Goal: Task Accomplishment & Management: Complete application form

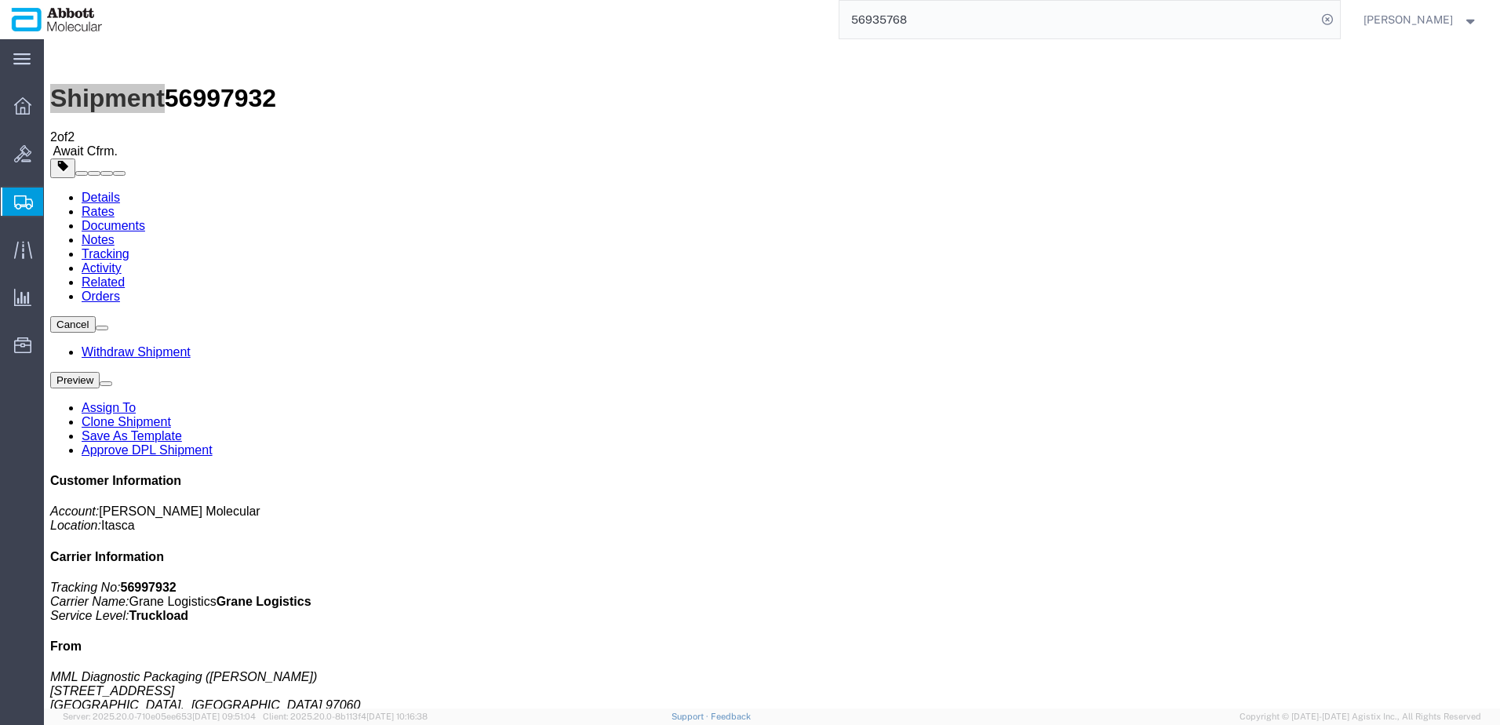
drag, startPoint x: 115, startPoint y: 275, endPoint x: 8, endPoint y: 220, distance: 121.0
click at [0, 0] on span "Create from Template" at bounding box center [0, 0] width 0 height 0
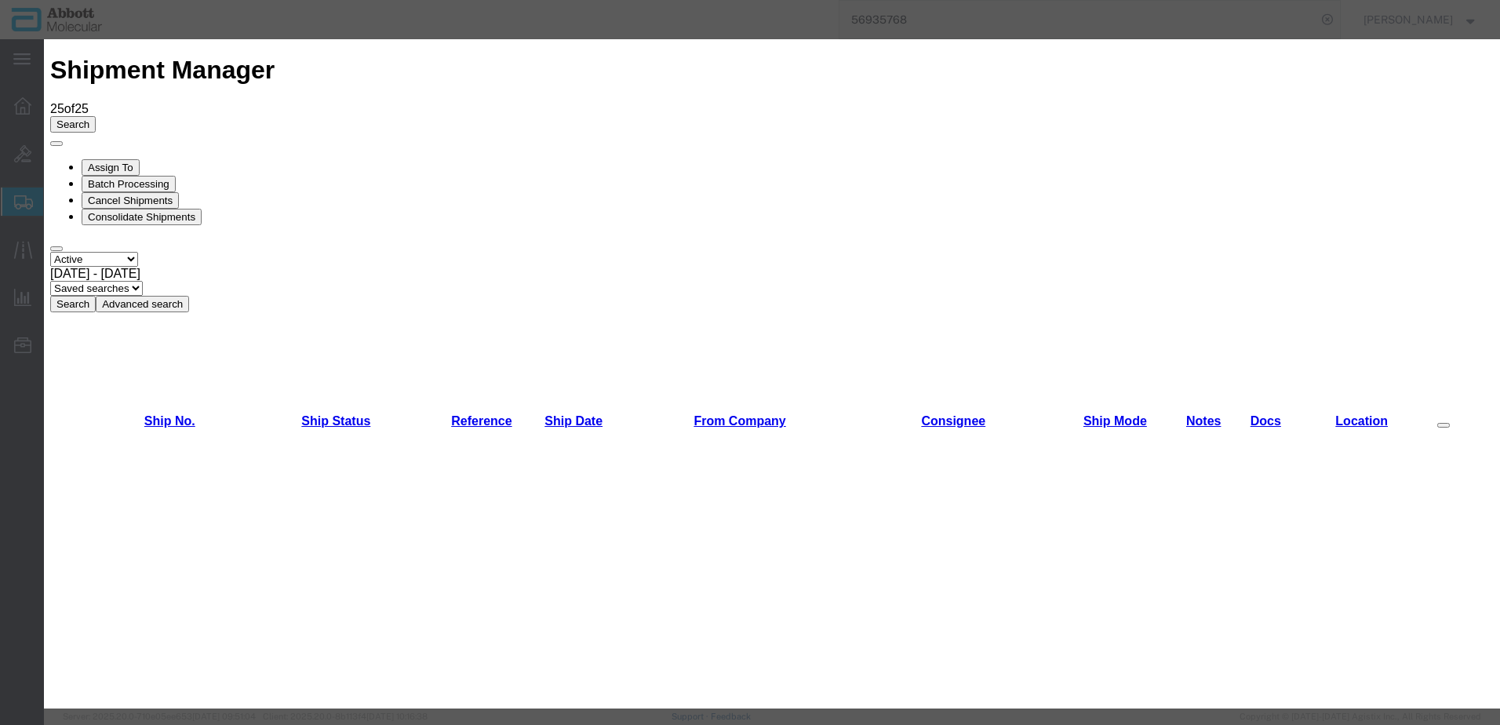
scroll to position [706, 0]
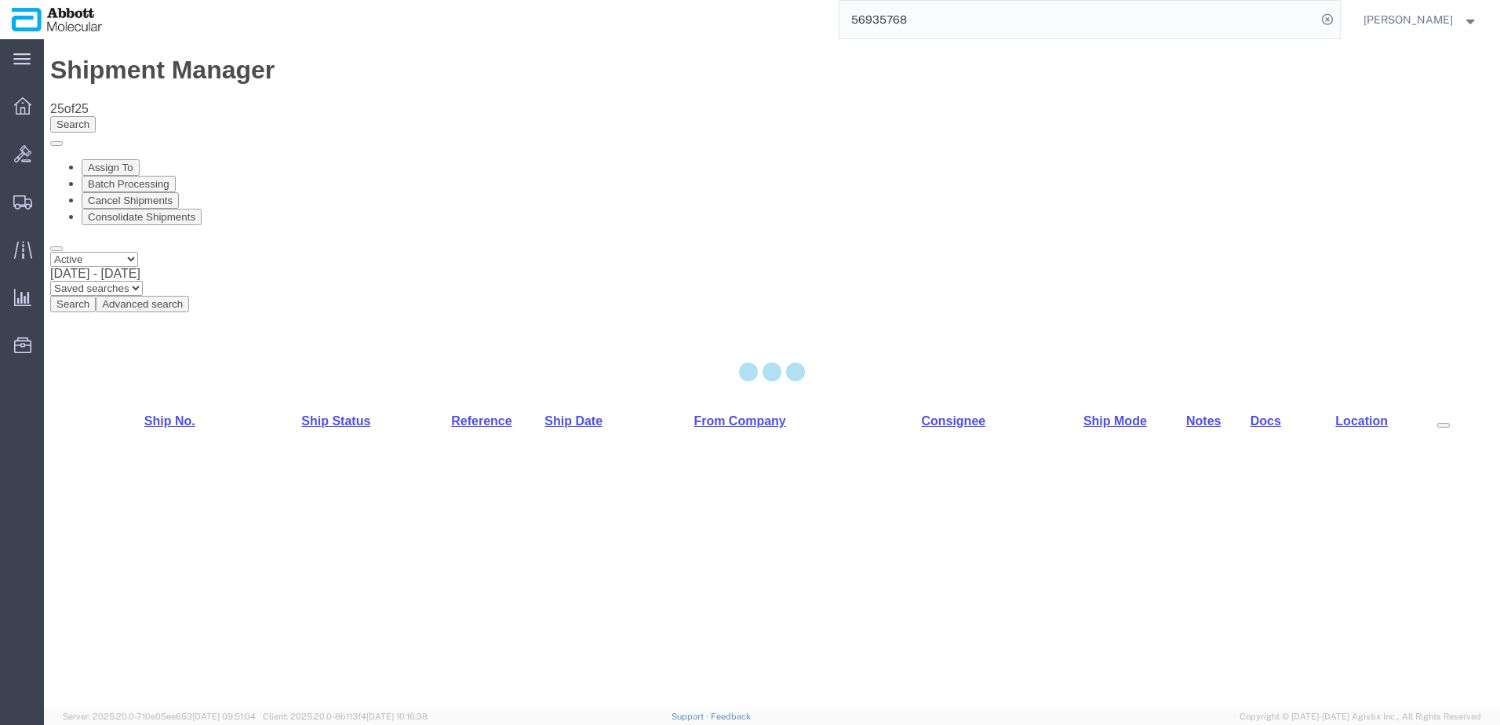
select select "48454"
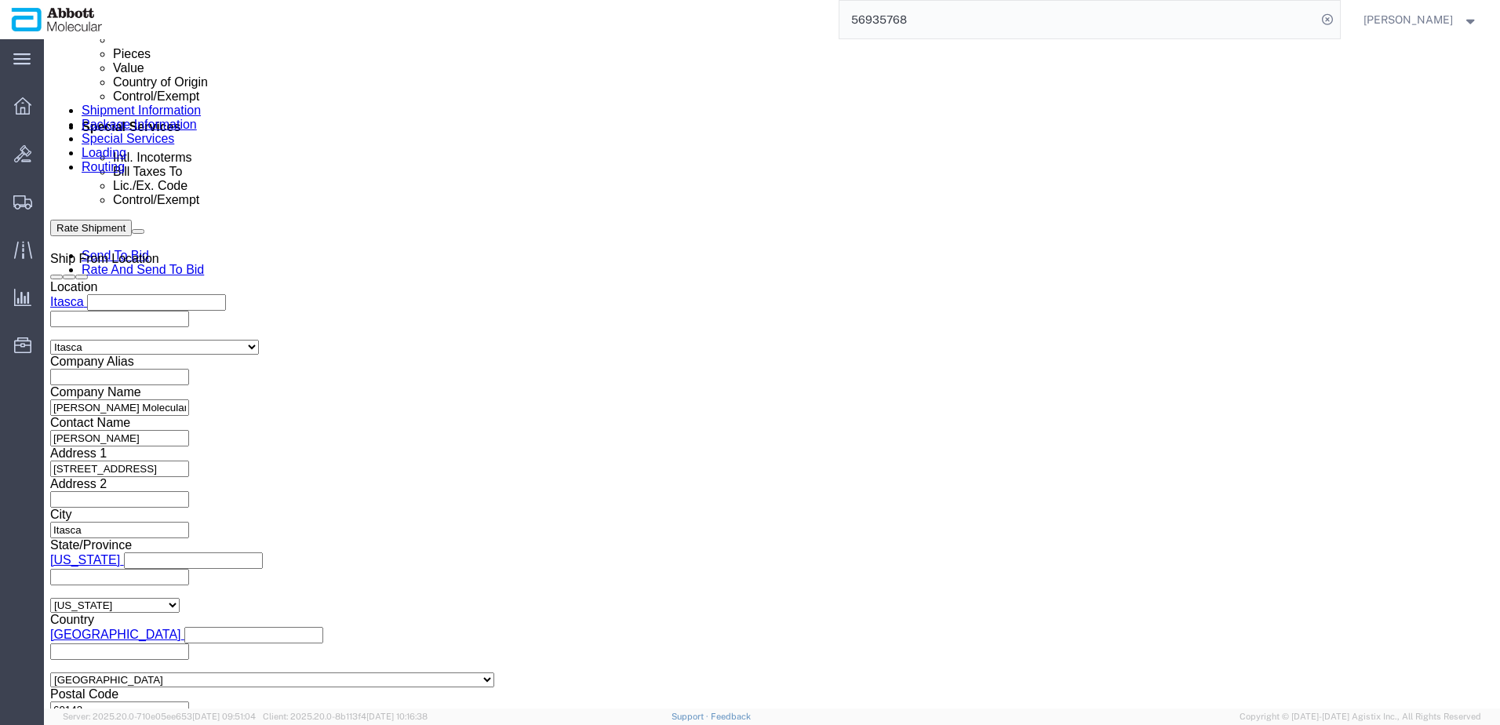
scroll to position [941, 0]
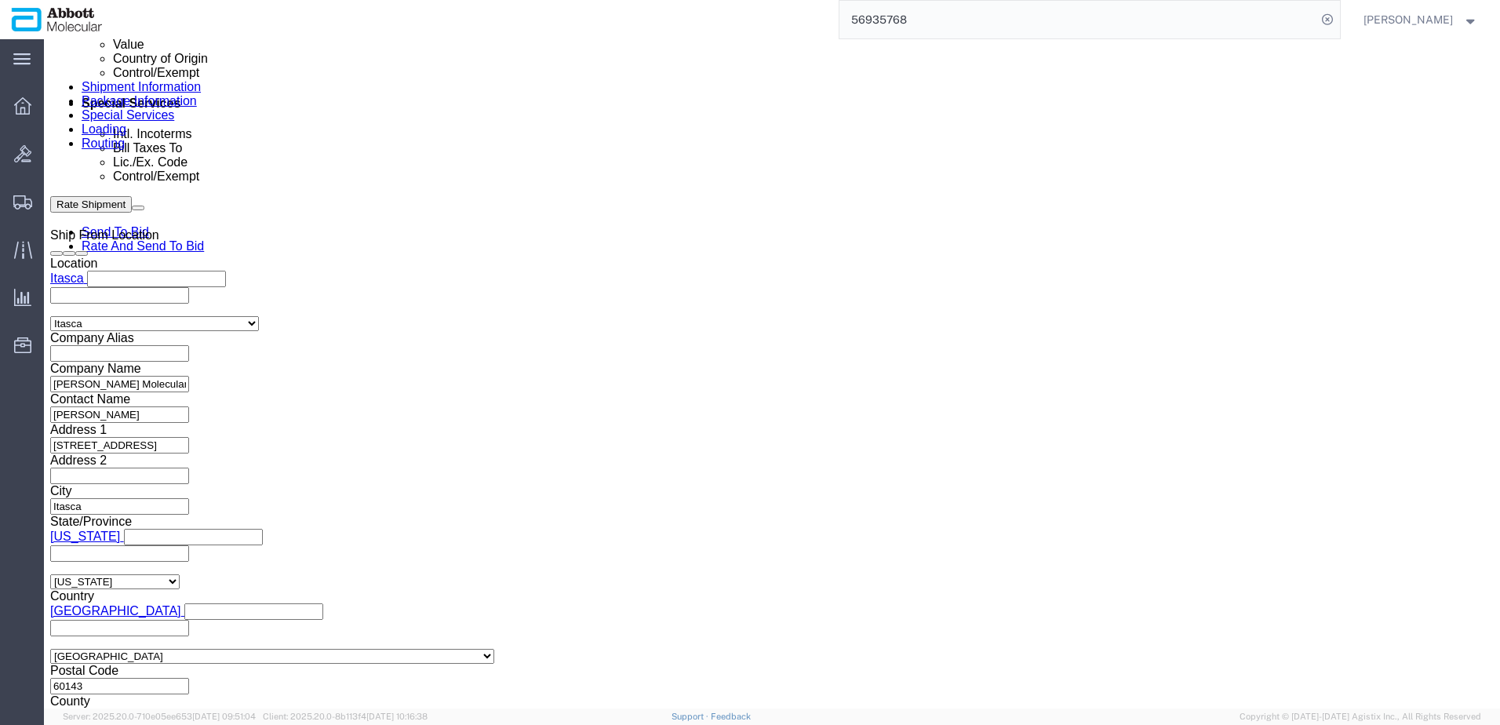
click input "text"
paste input "918140846"
type input "918140846"
click button "Continue"
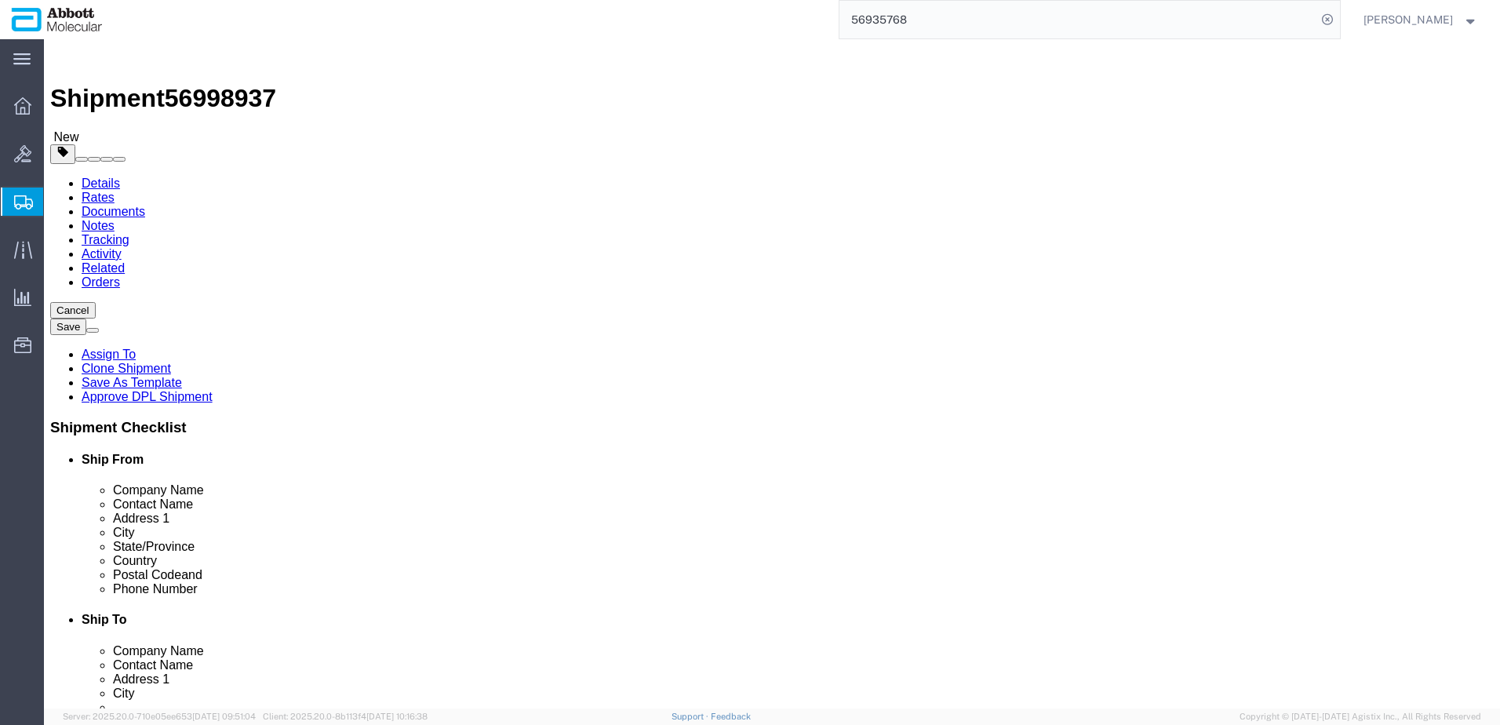
click select "Select Box (B) Box (C) Box (D) Cardboard Box(es) Crate (Instrument) Crate(s) En…"
select select "PSNS"
click select "Select Box (B) Box (C) Box (D) Cardboard Box(es) Crate (Instrument) Crate(s) En…"
drag, startPoint x: 243, startPoint y: 334, endPoint x: 126, endPoint y: 332, distance: 117.7
click div "Number 1"
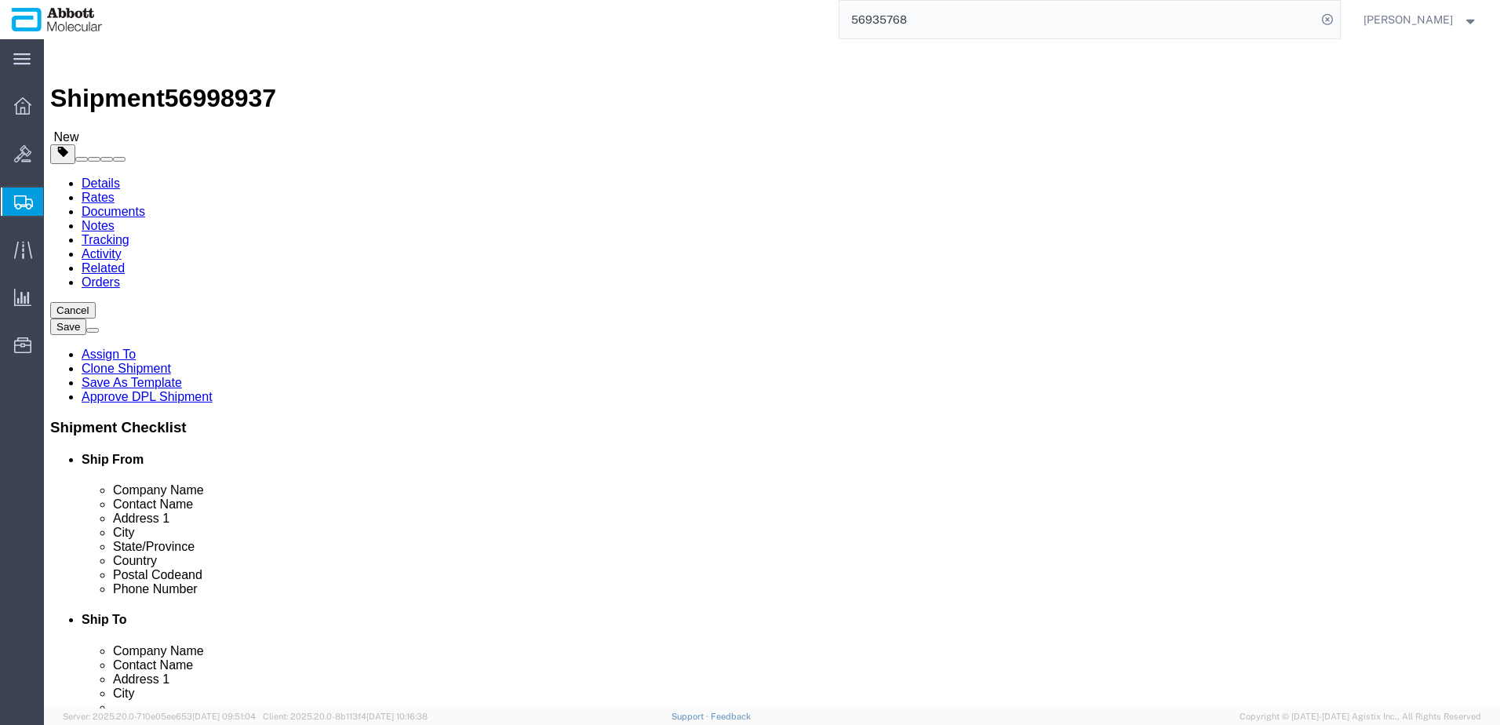
type input "11"
type input "48"
type input "40"
type input "52"
type input "1750"
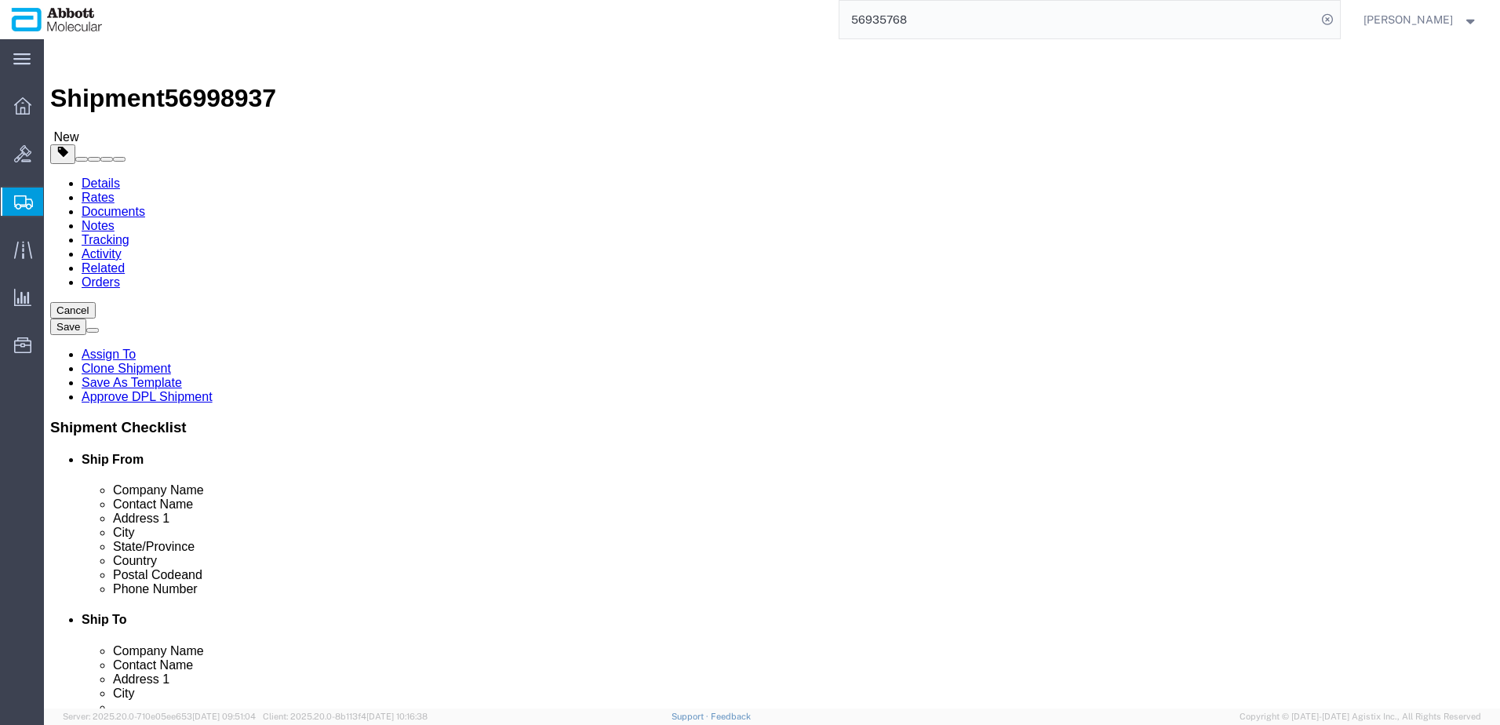
click input "11"
click input "checkbox"
checkbox input "true"
type input "AMBIENT"
click link "Add Content"
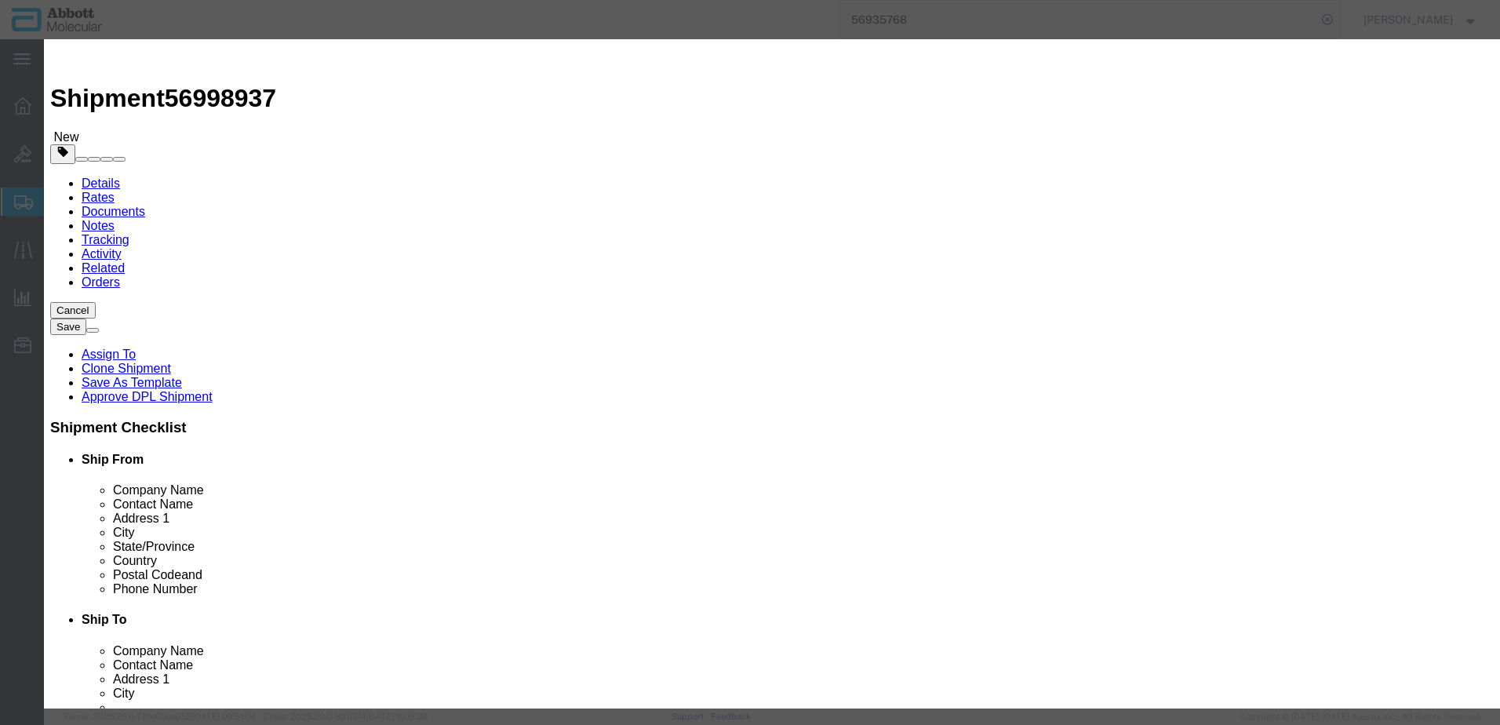
click input "text"
type input "04J7024"
click span "Name:"
checkbox input "true"
type input "1"
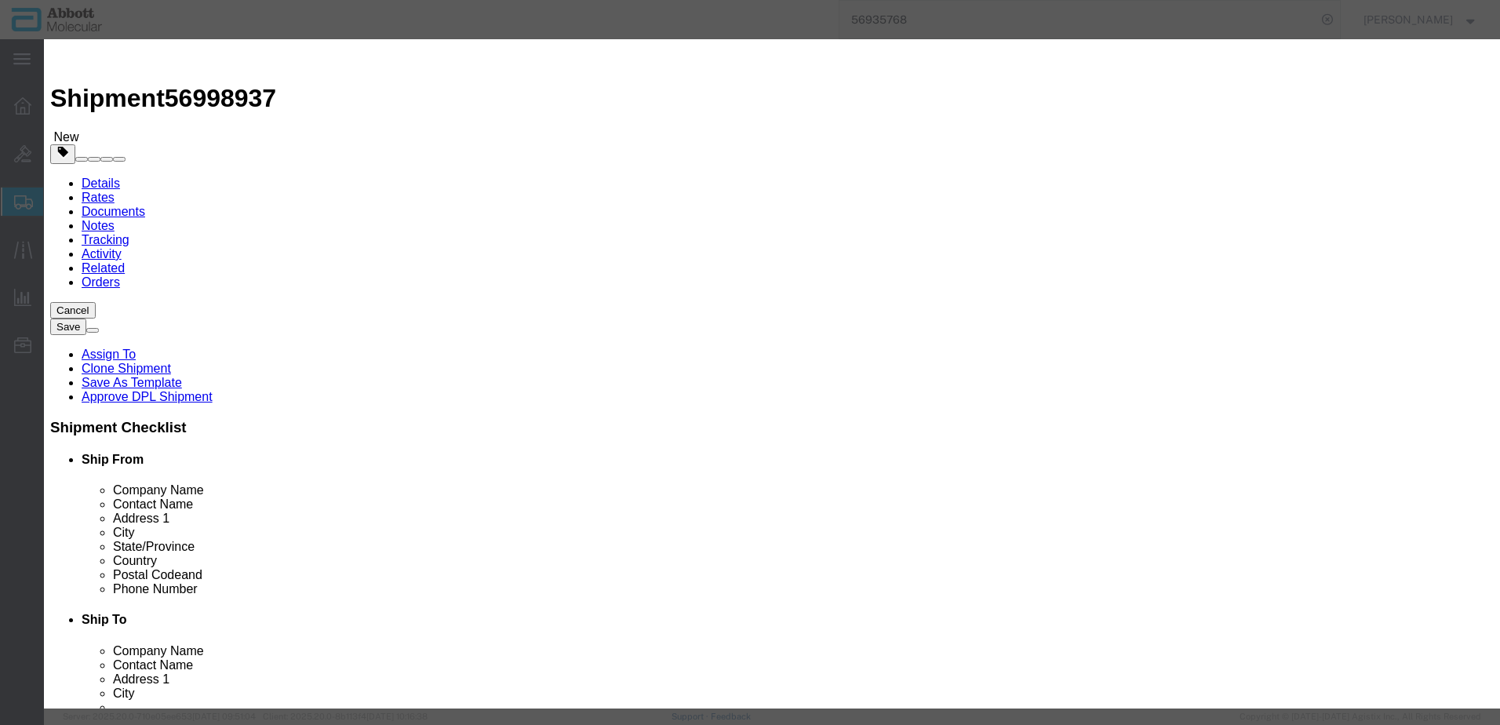
select select "USD"
select select "US"
type input "[MEDICAL_DATA] LIQUID, N.O.S. (GUANIDINE THIOCYANATE SOLUTION)"
type input "1760"
select select "8 Corrosive"
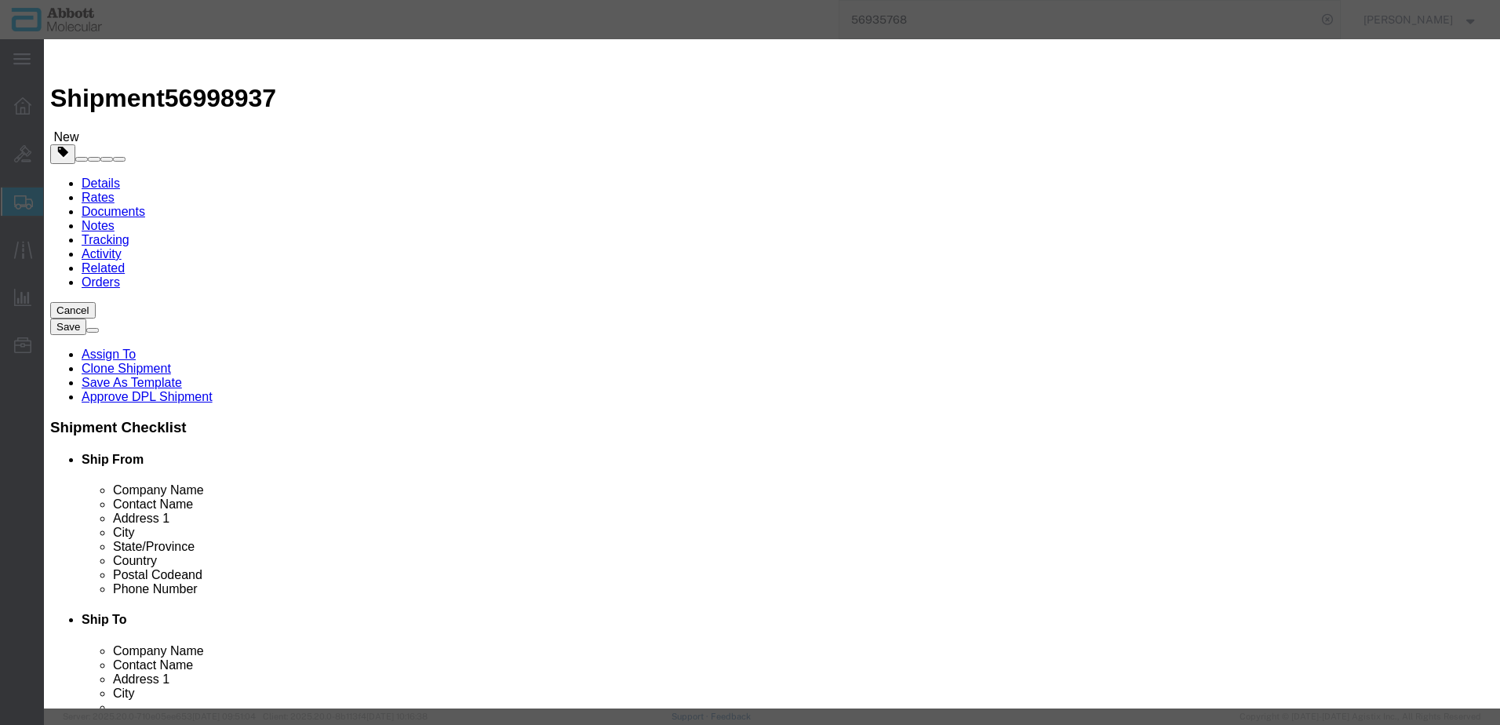
select select "II"
select select "BOXES"
select select "FIBERBOARD"
type input "[PERSON_NAME] Molecular"
type input "[PERSON_NAME]"
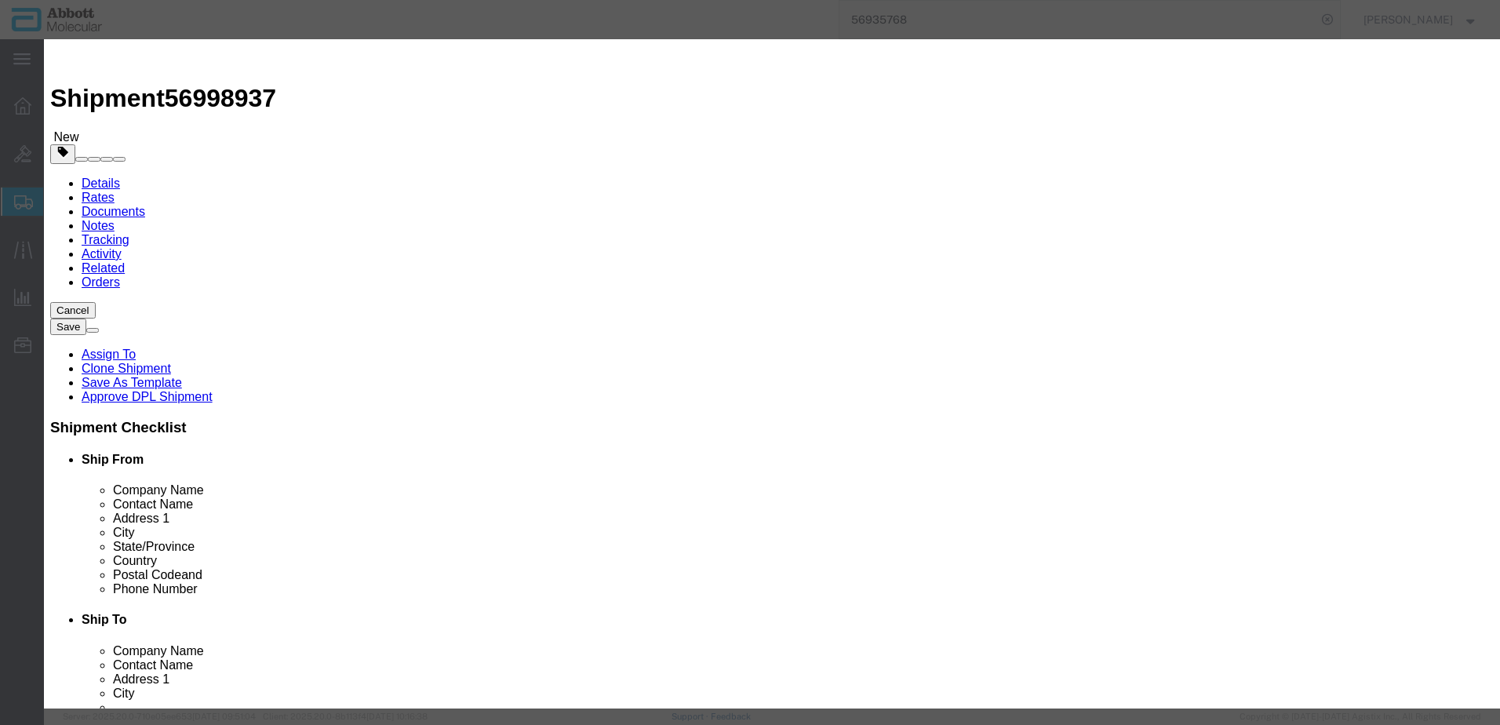
type input "[PHONE_NUMBER]"
type input "3824999397"
select select "BIS"
checkbox input "false"
type input "04J7024"
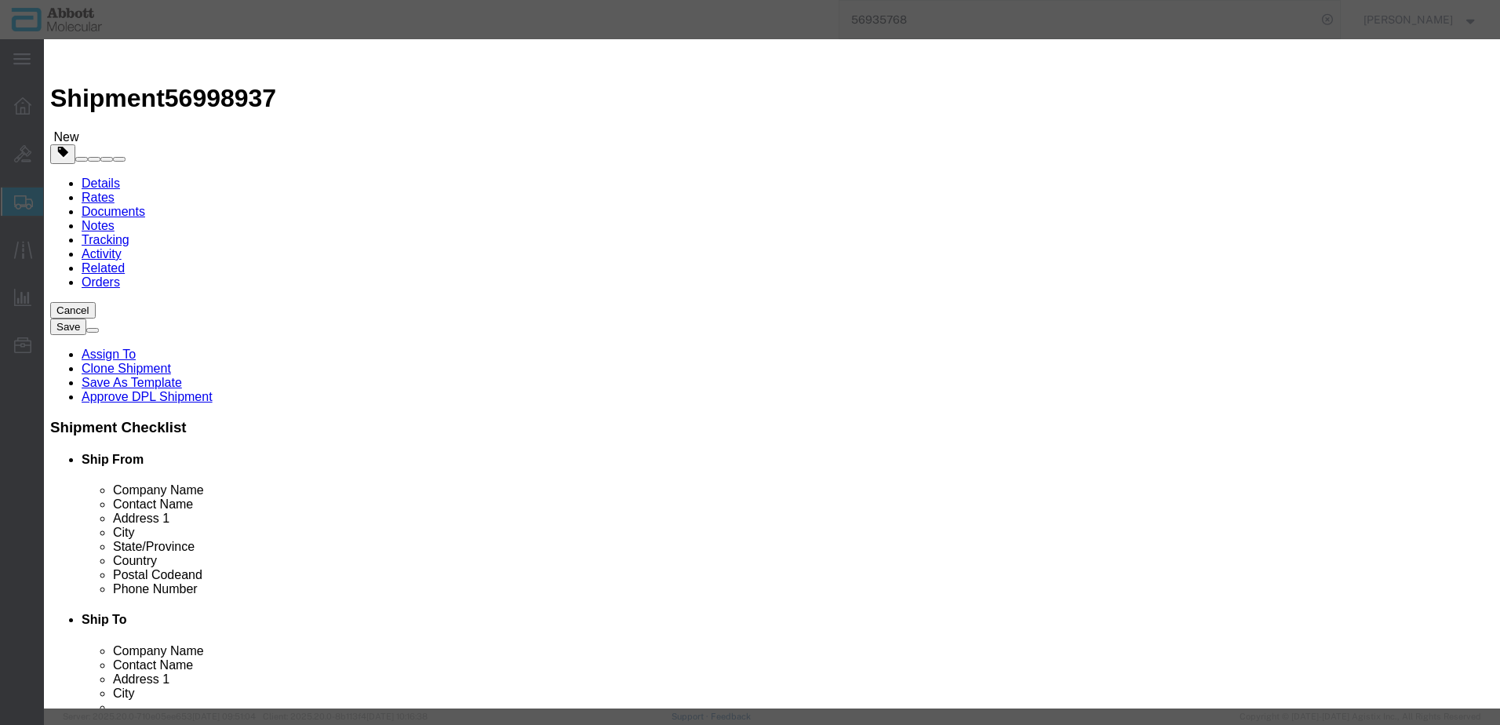
type input "04J7024"
type textarea "ASPS SMPL PUR KIT(96T)"
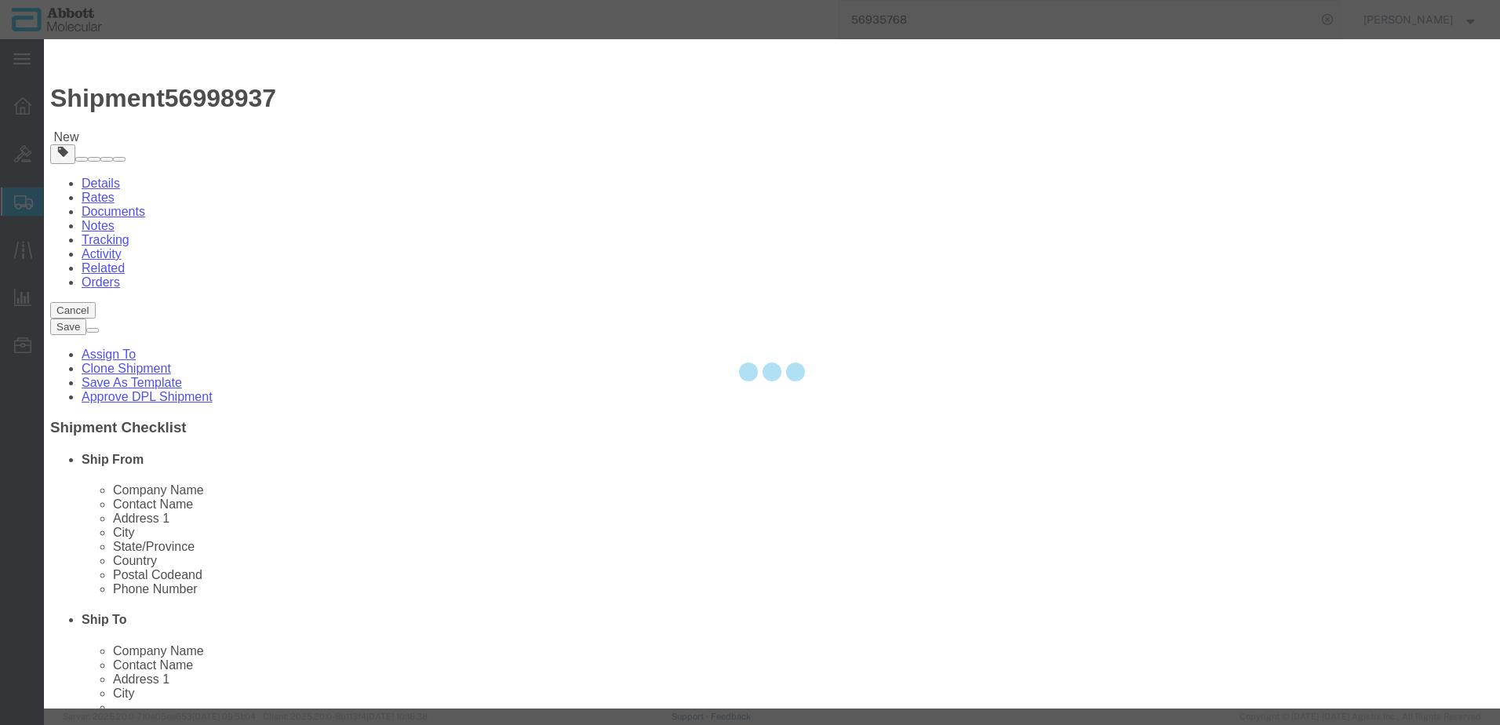
select select "NLR"
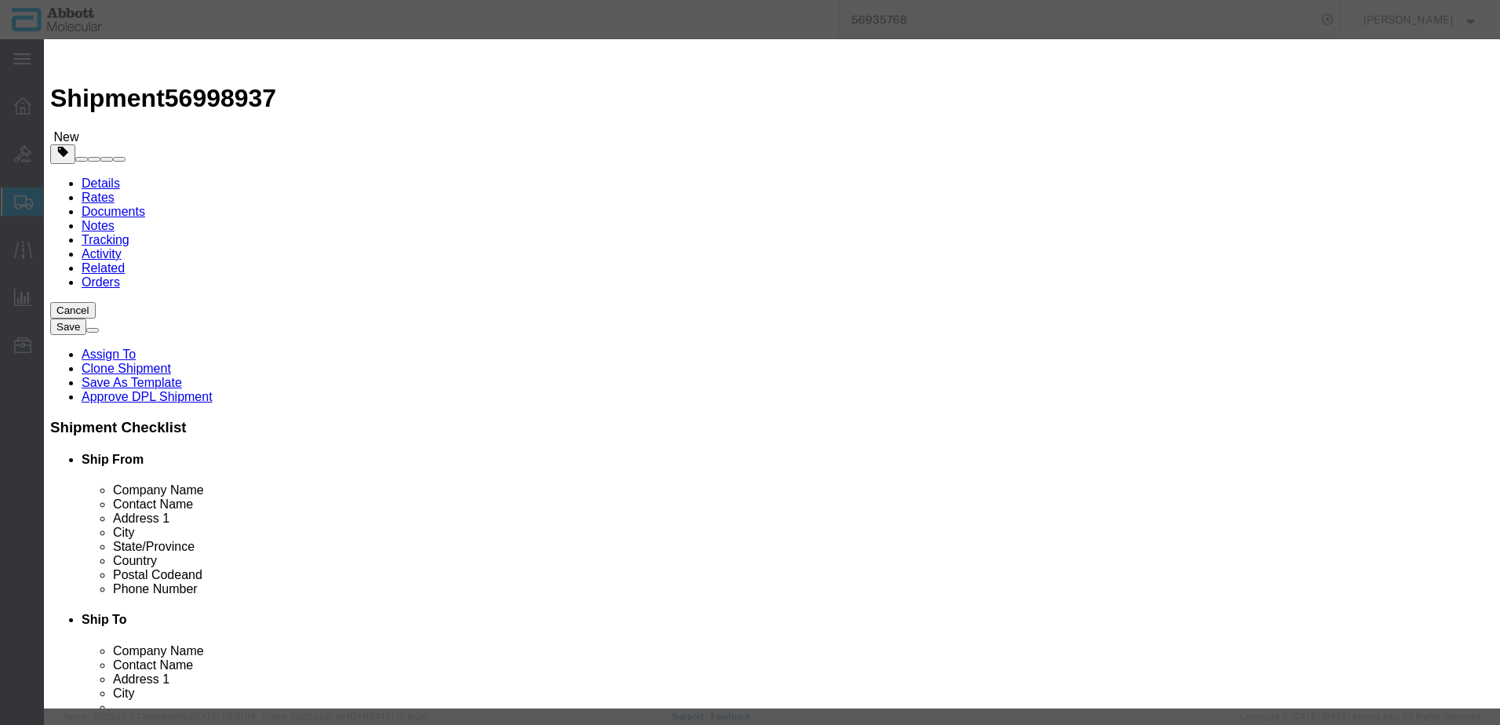
type input "04J7024"
type input "1092"
click select "Select Account Type Activity ID Airline Appointment Number ASN Batch Number Bil…"
select select "BATCH_NUMBER"
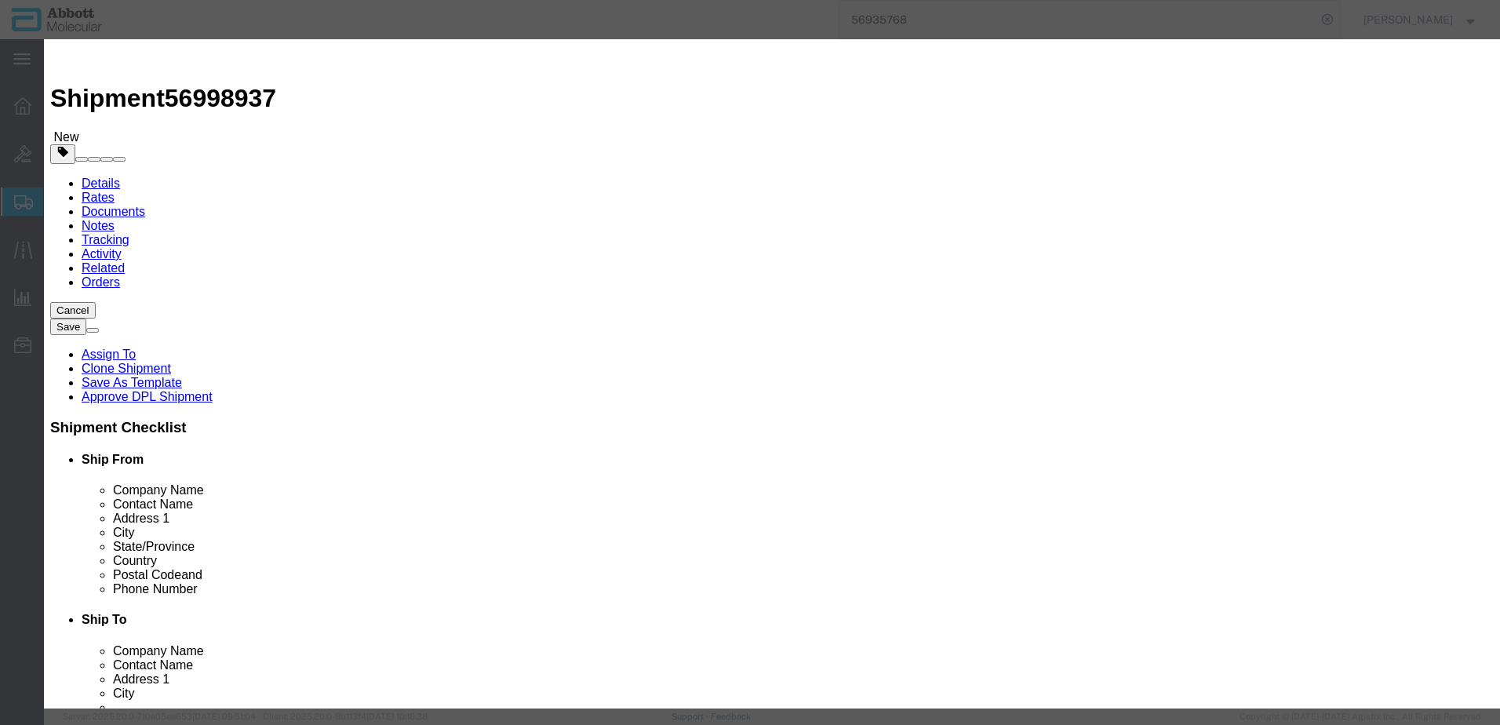
click select "Select Account Type Activity ID Airline Appointment Number ASN Batch Number Bil…"
type input "10005470"
click button "Save & Close"
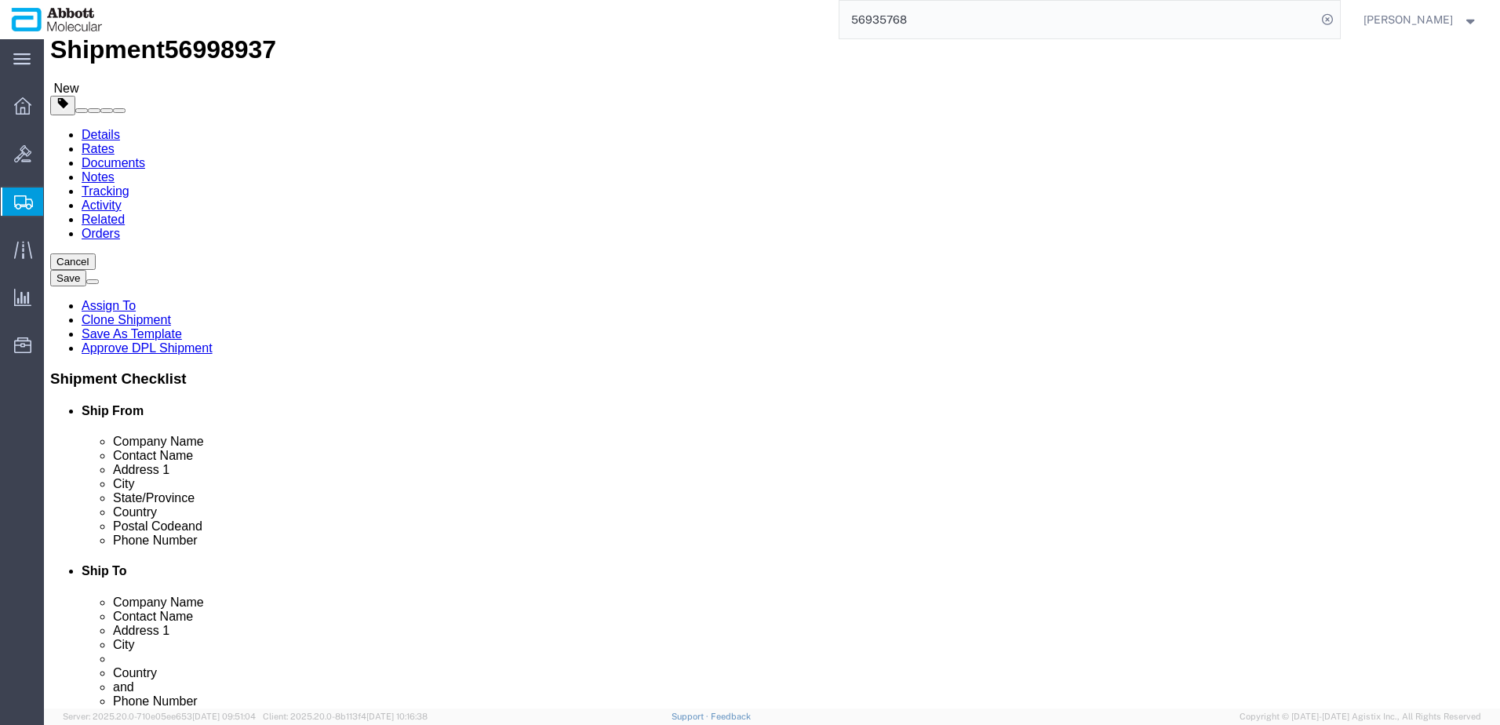
scroll to position [75, 0]
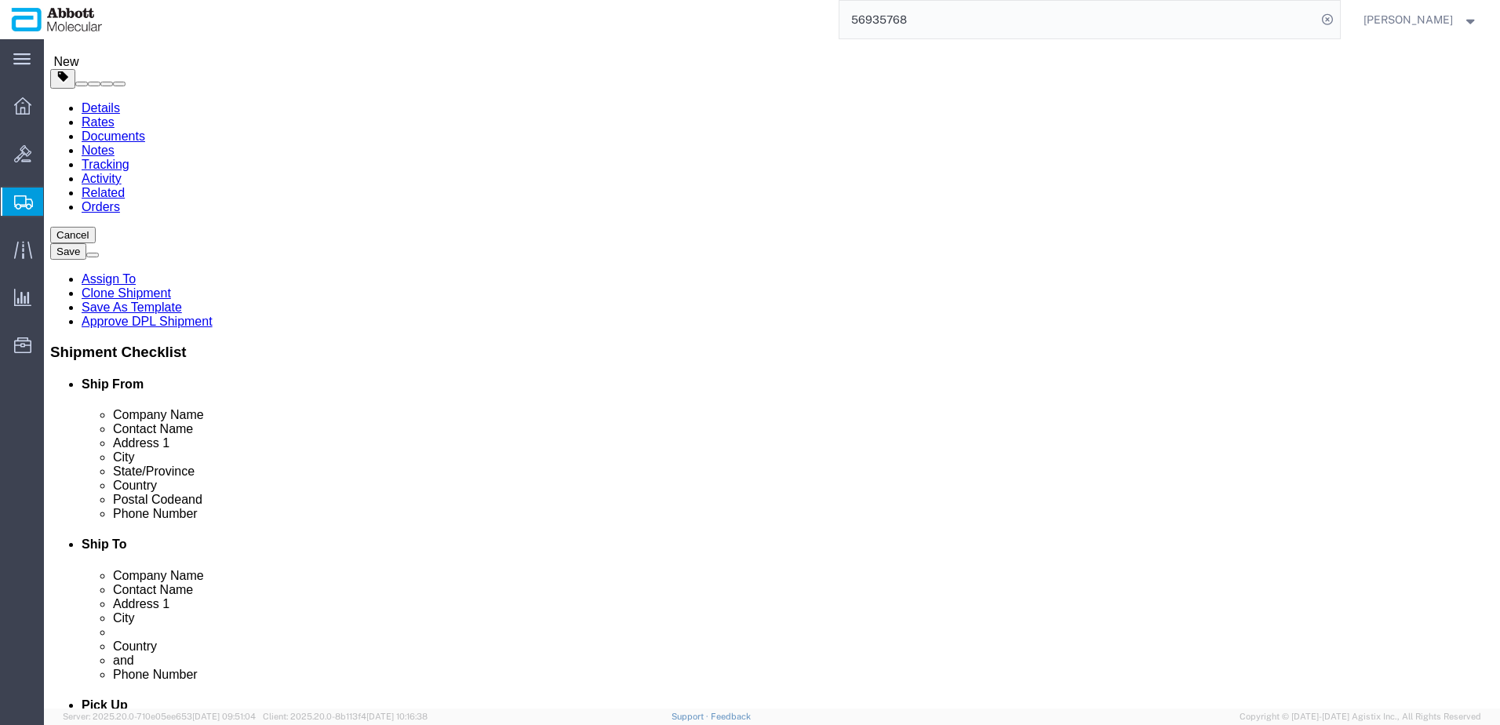
click button "Continue"
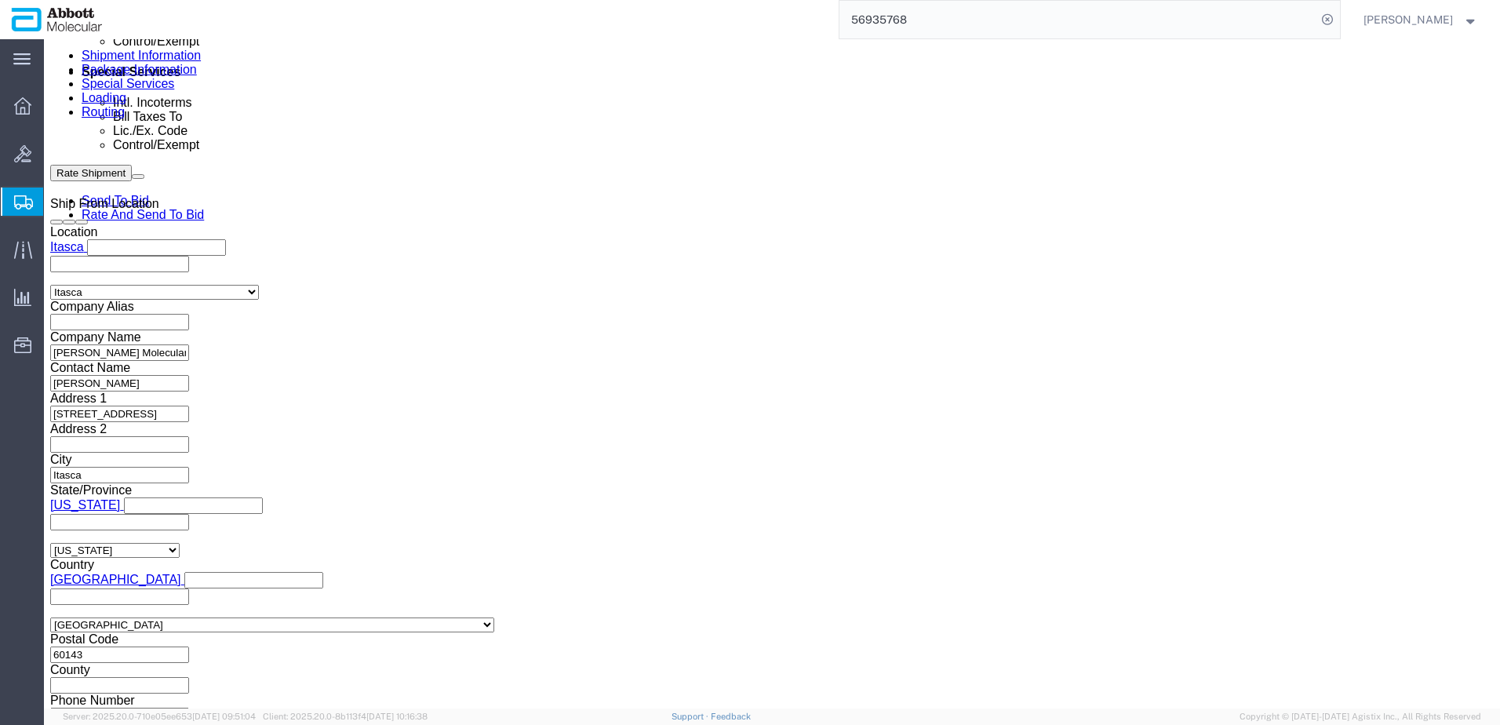
scroll to position [2360, 0]
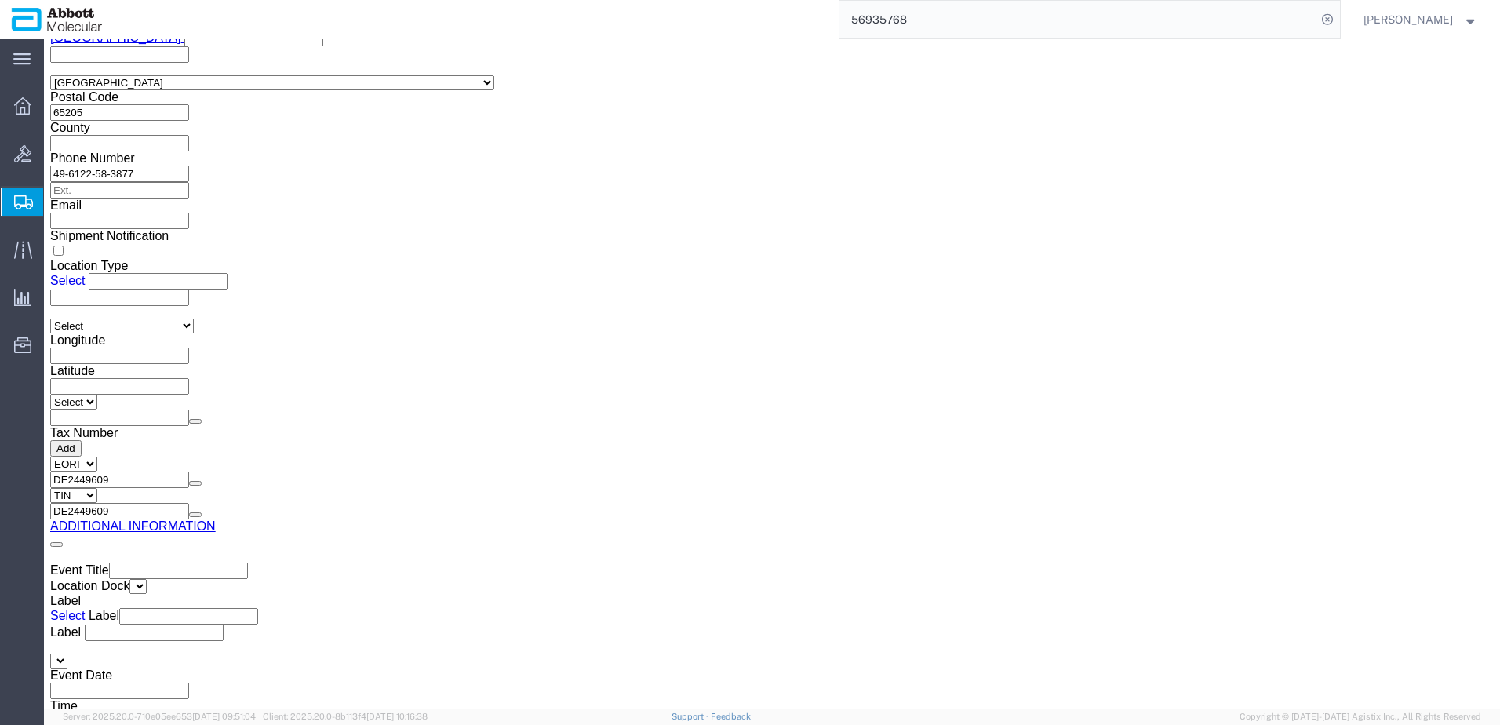
click button "Upload"
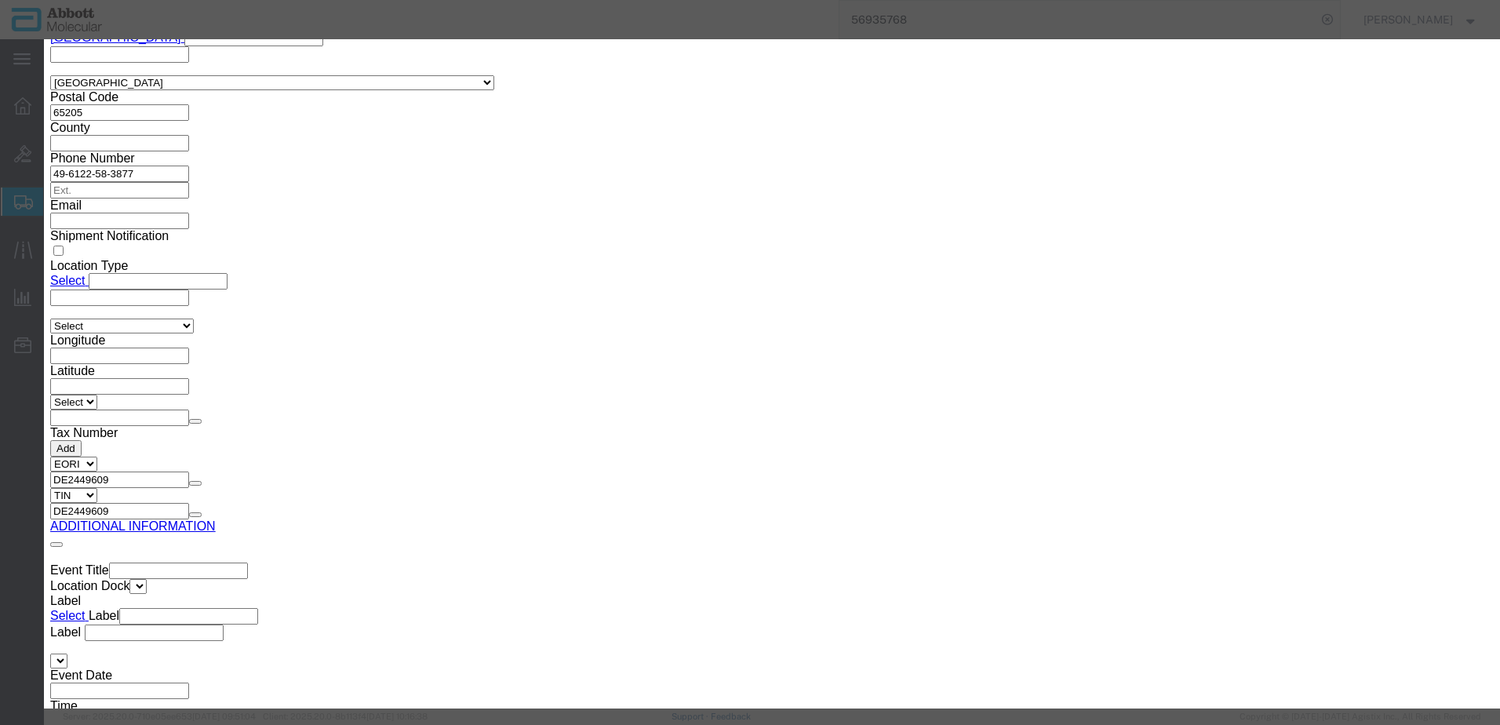
click button "Browse"
type input "C:\fakepath\918140846 SLI [PERSON_NAME].pdf"
click button "Upload"
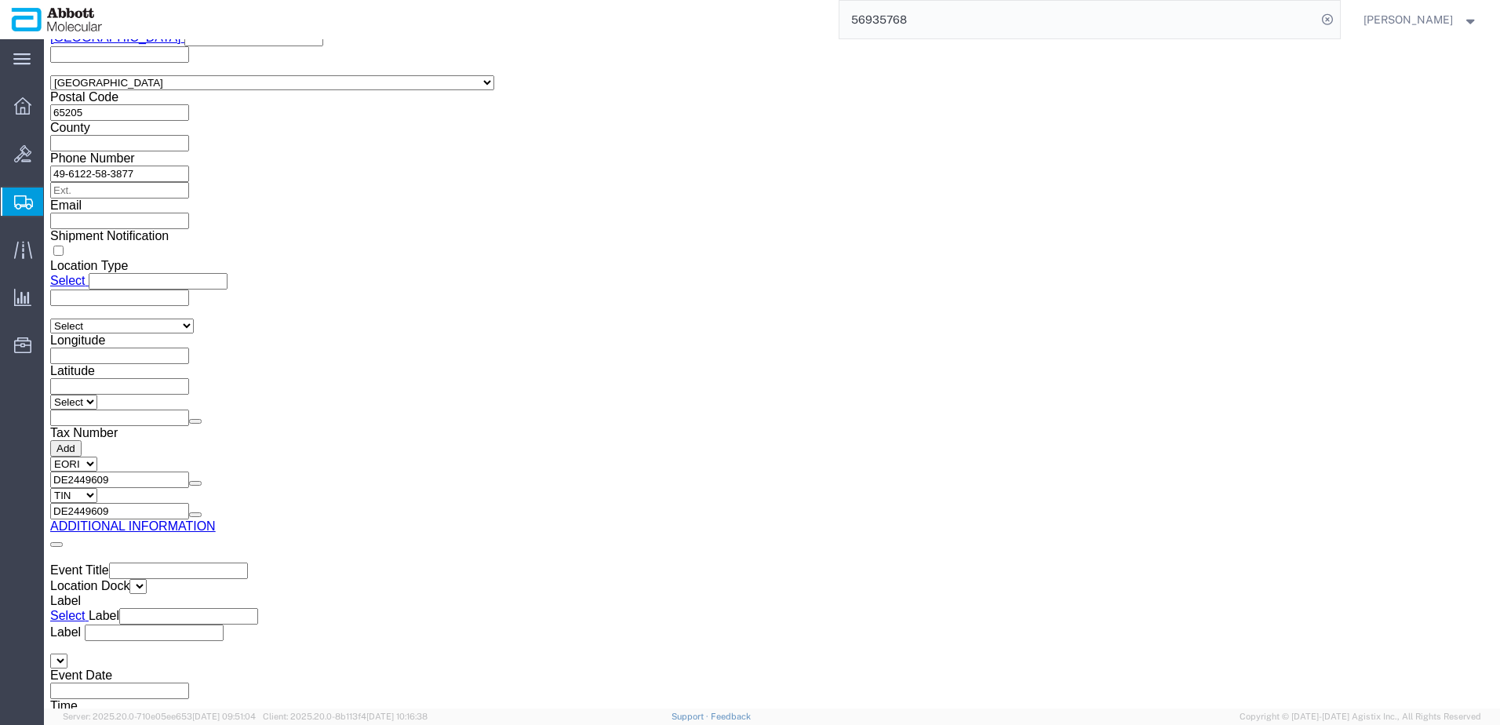
drag, startPoint x: 44, startPoint y: 18, endPoint x: 213, endPoint y: 27, distance: 169.7
click h1 "Shipment 56998937"
copy h1 "Shipment 56998937"
click button "Rate Shipment"
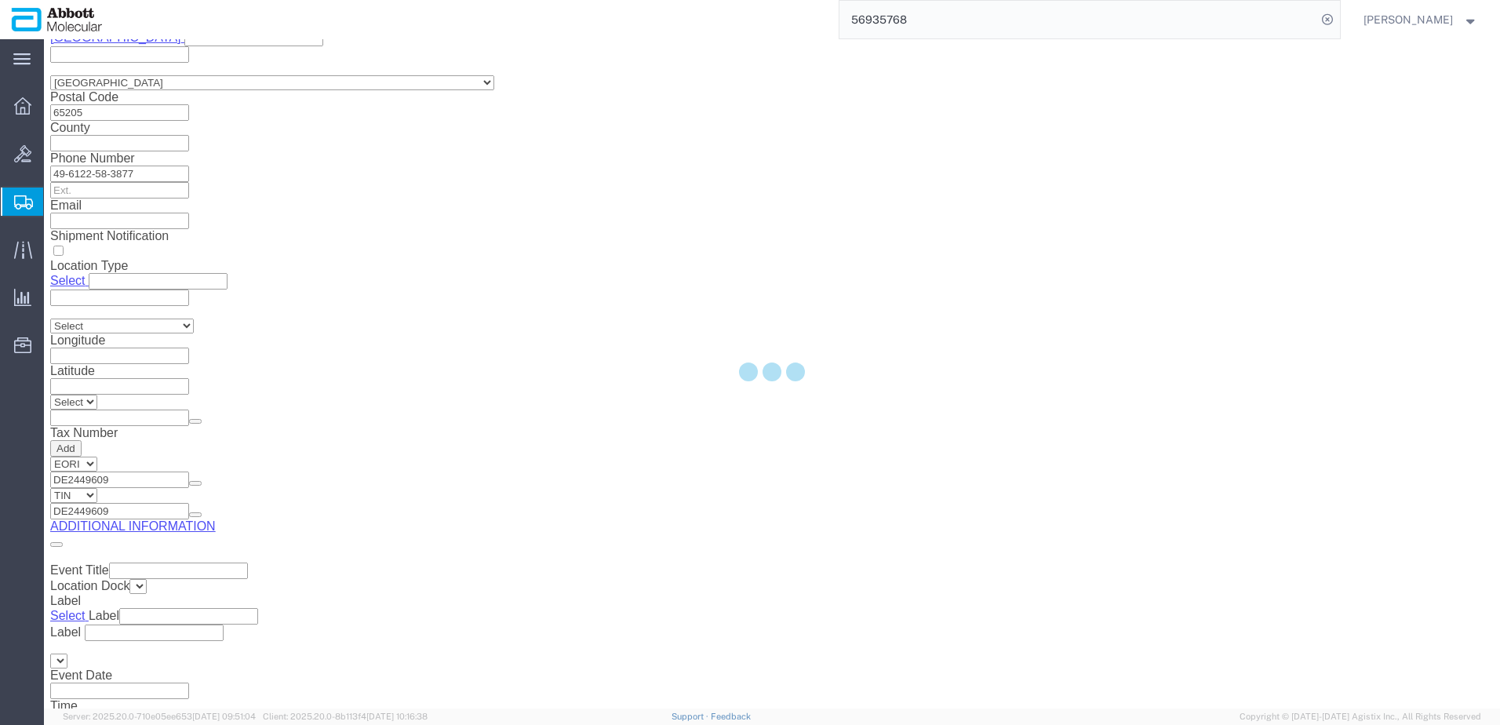
scroll to position [1111, 0]
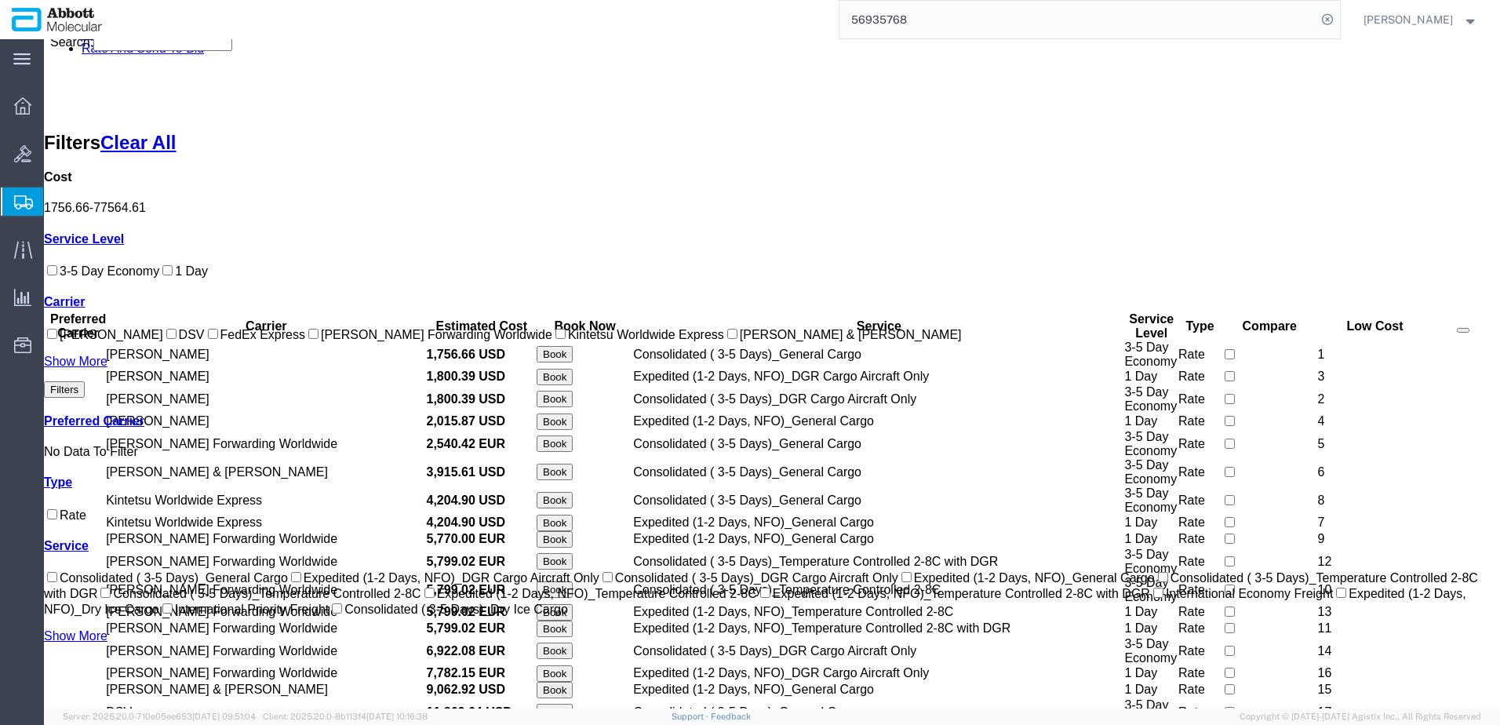
click at [308, 339] on input "[PERSON_NAME] Forwarding Worldwide" at bounding box center [313, 334] width 10 height 10
checkbox input "true"
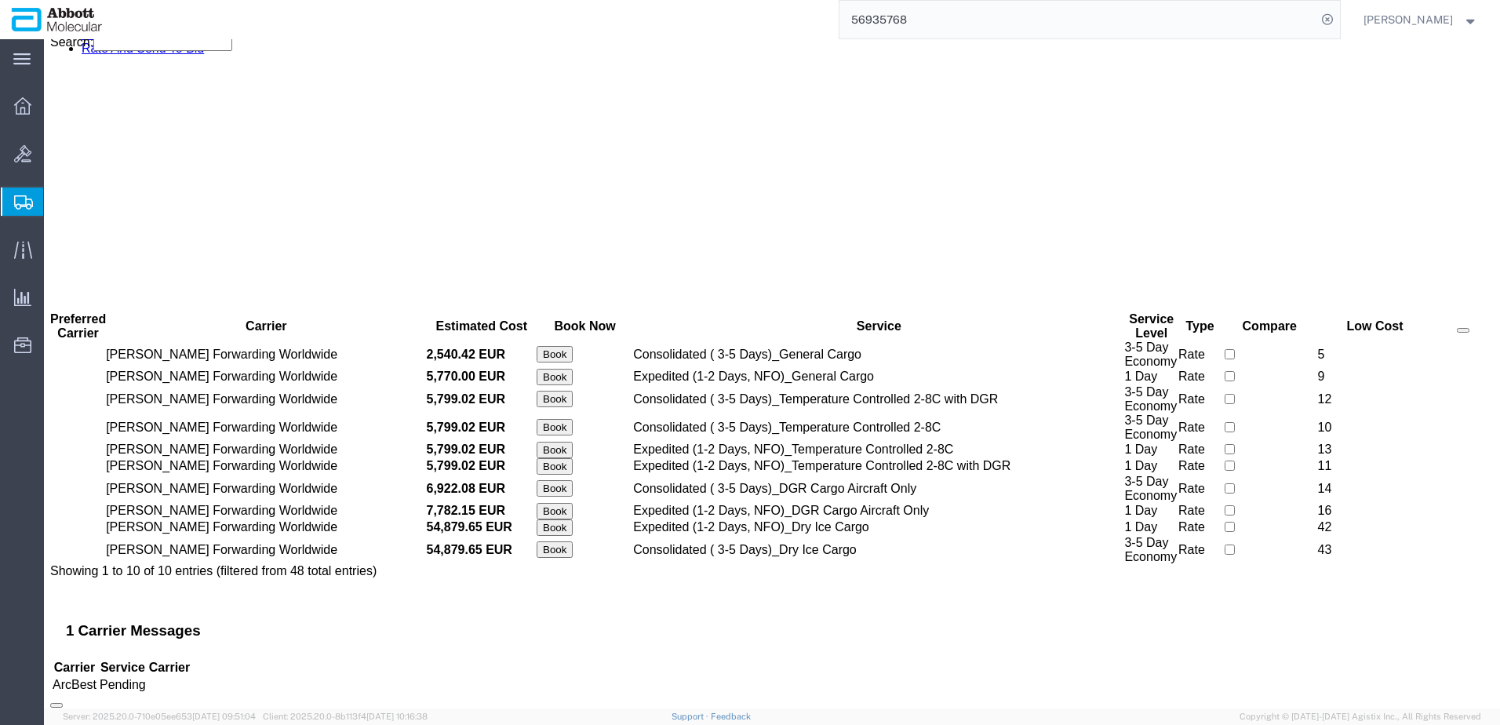
scroll to position [0, 0]
